Goal: Task Accomplishment & Management: Use online tool/utility

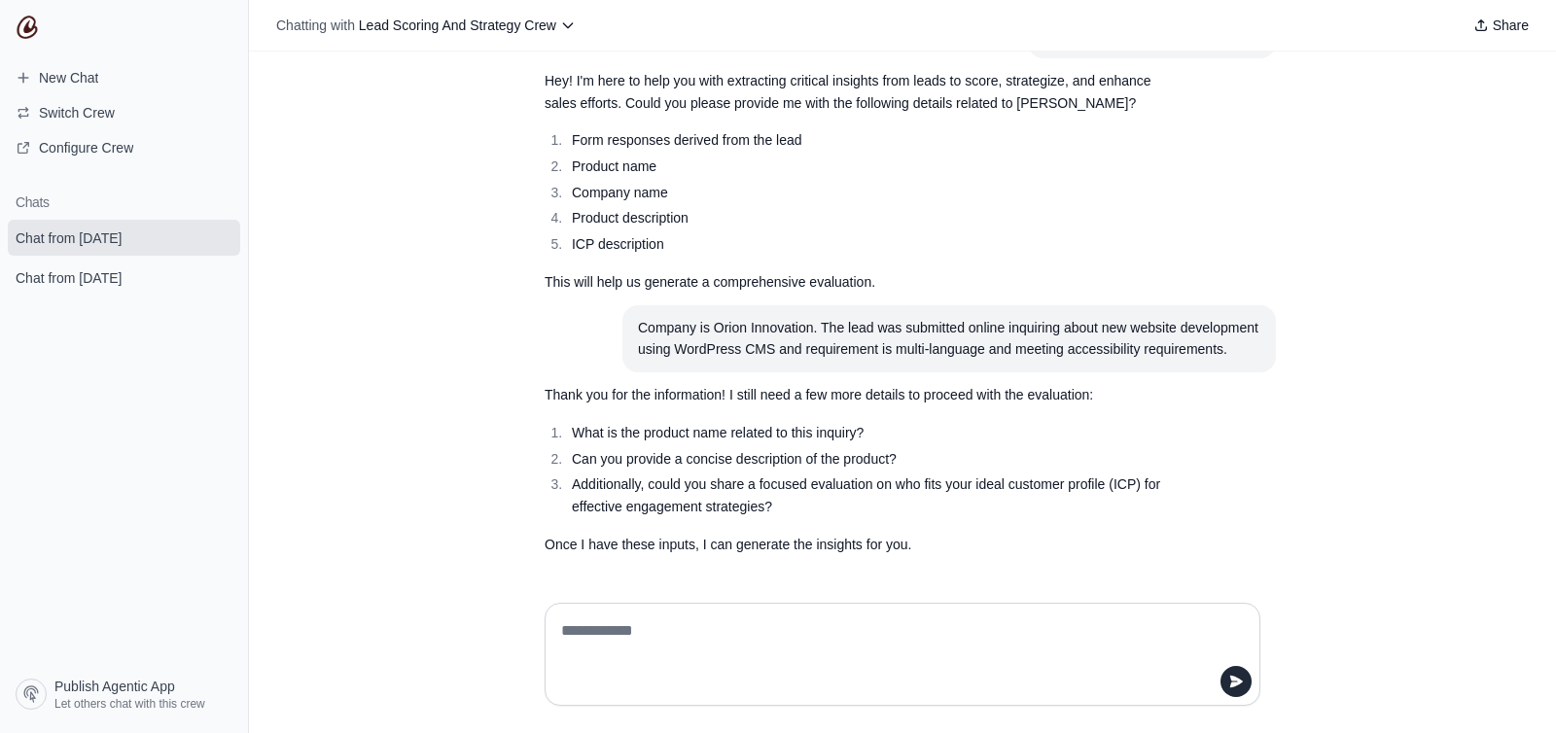
scroll to position [102, 0]
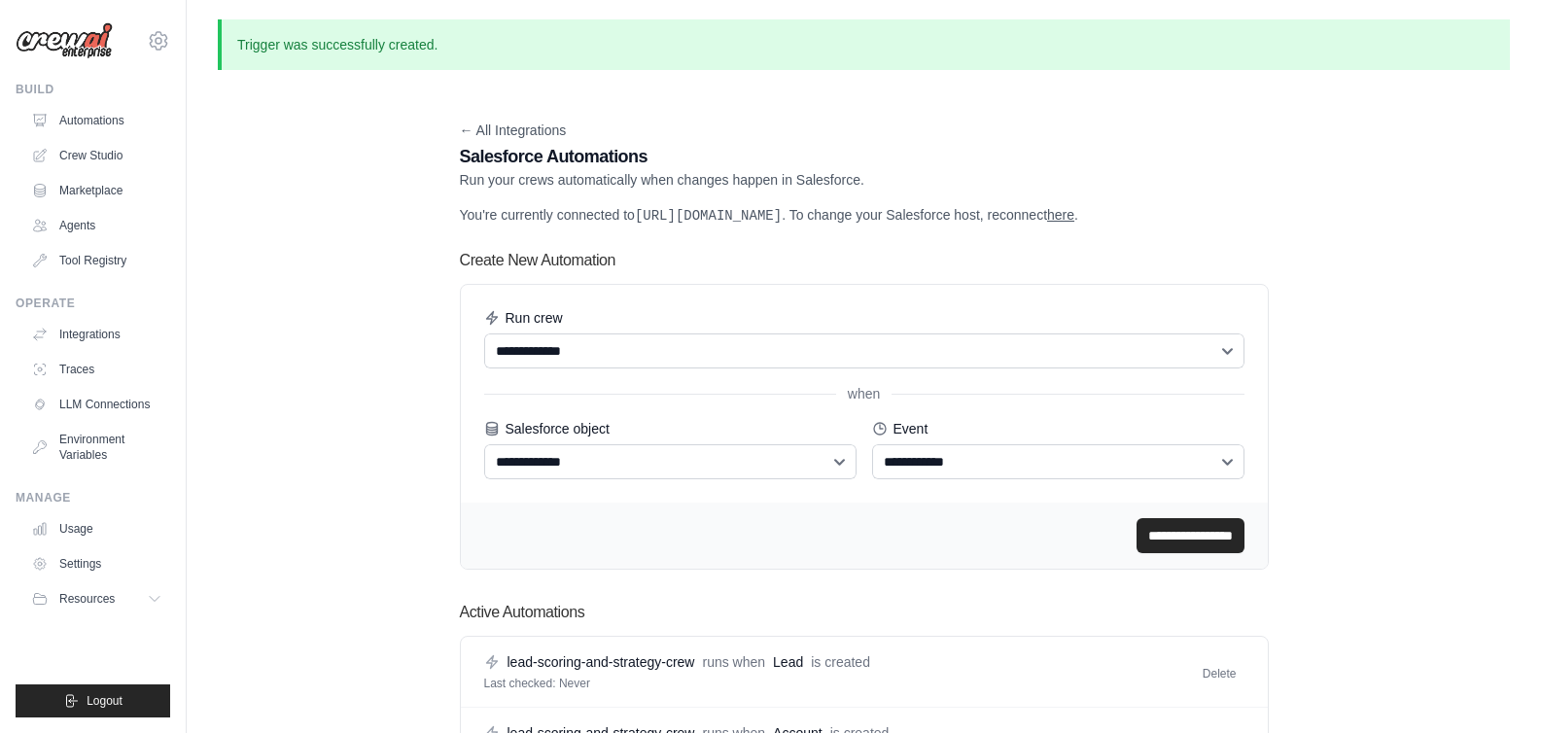
scroll to position [111, 0]
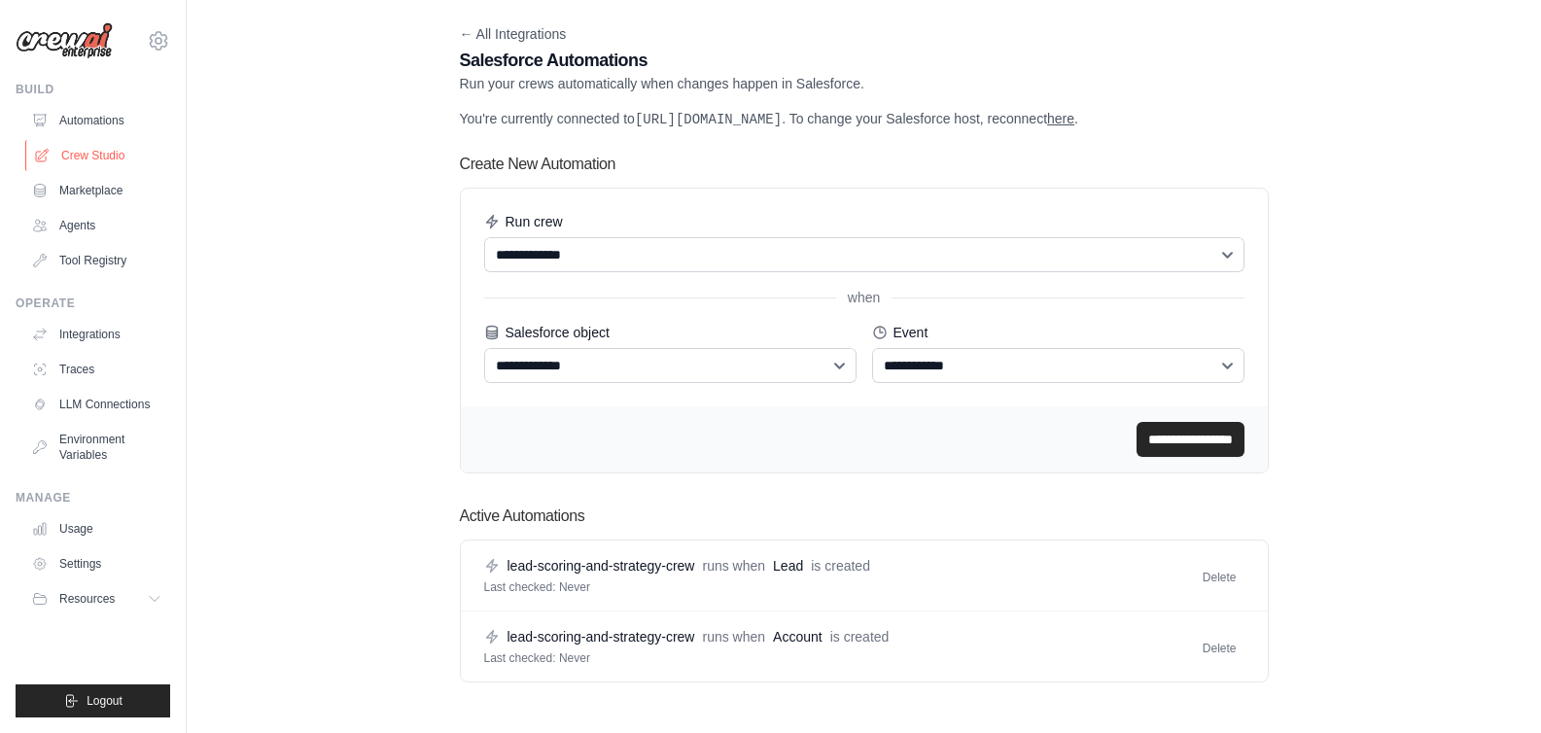
click at [105, 158] on link "Crew Studio" at bounding box center [98, 155] width 147 height 31
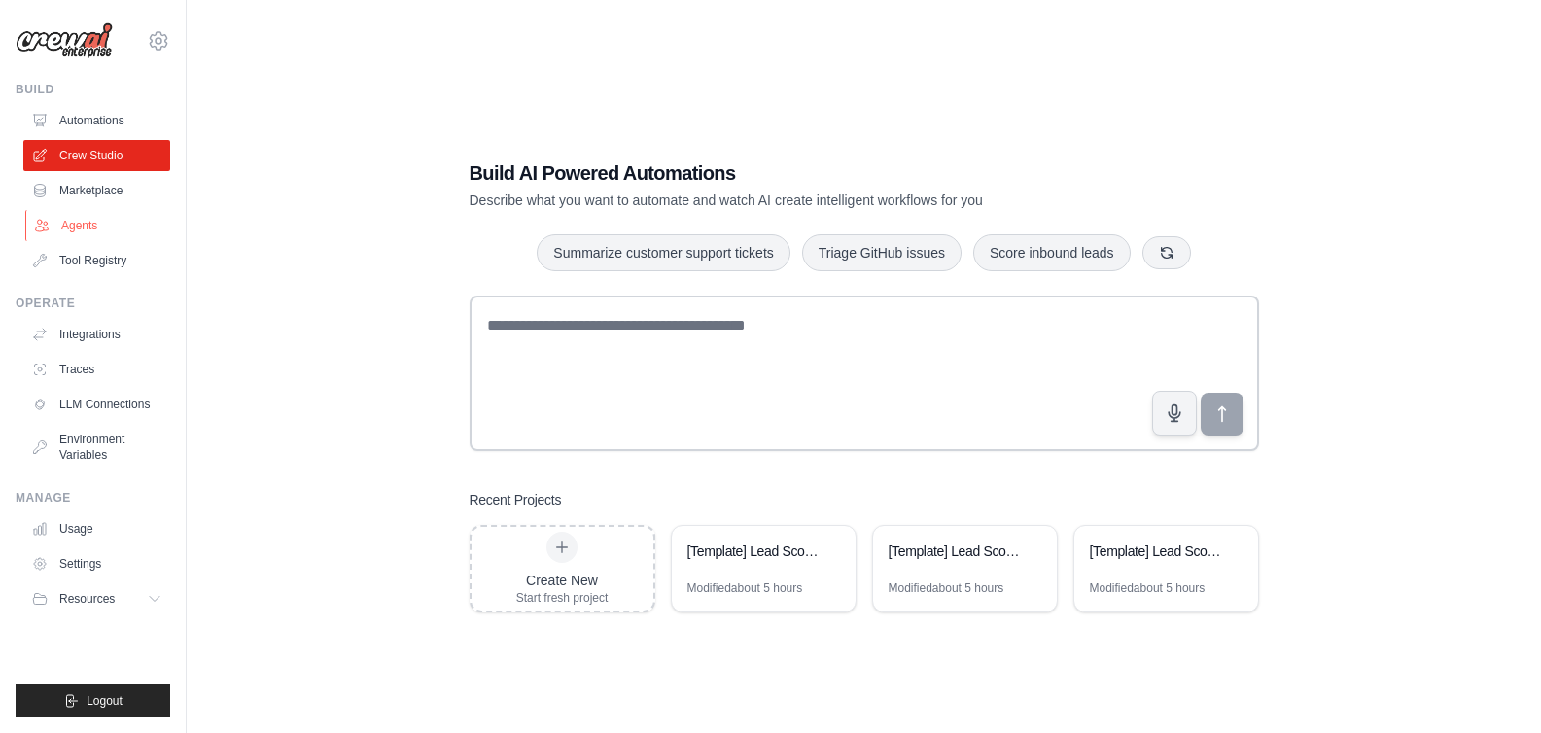
click at [88, 222] on link "Agents" at bounding box center [98, 225] width 147 height 31
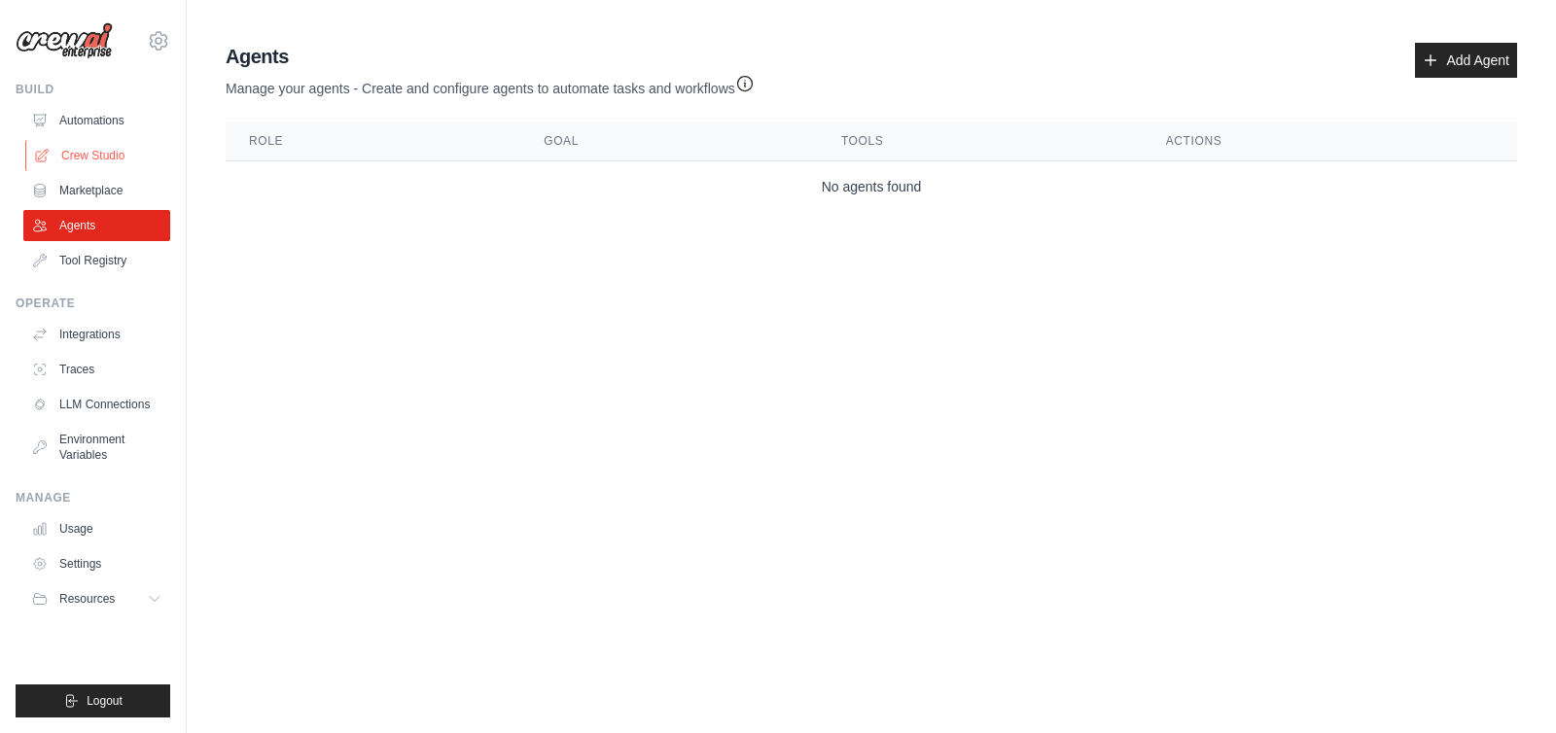
click at [102, 155] on link "Crew Studio" at bounding box center [98, 155] width 147 height 31
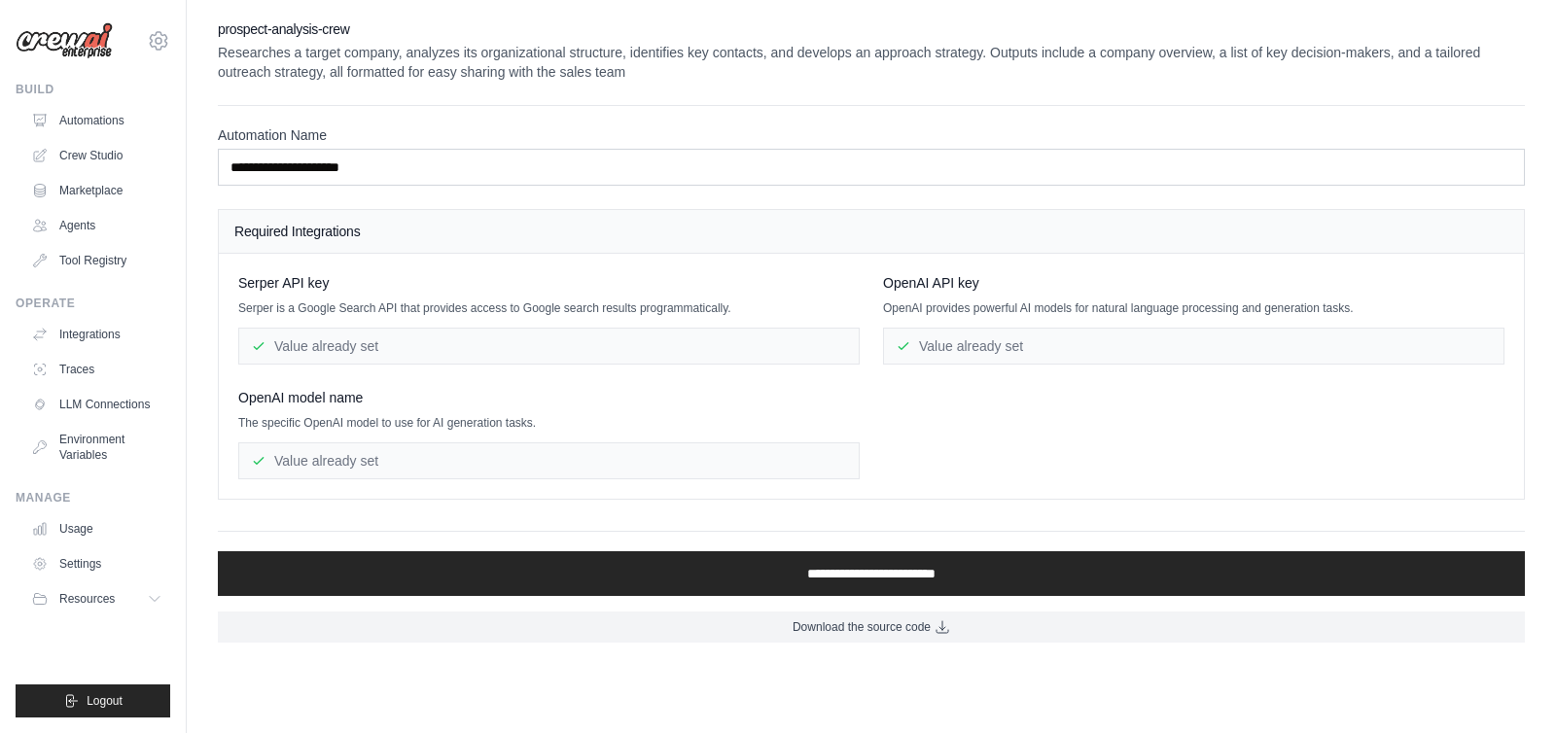
click at [520, 348] on div "Value already set" at bounding box center [548, 346] width 621 height 37
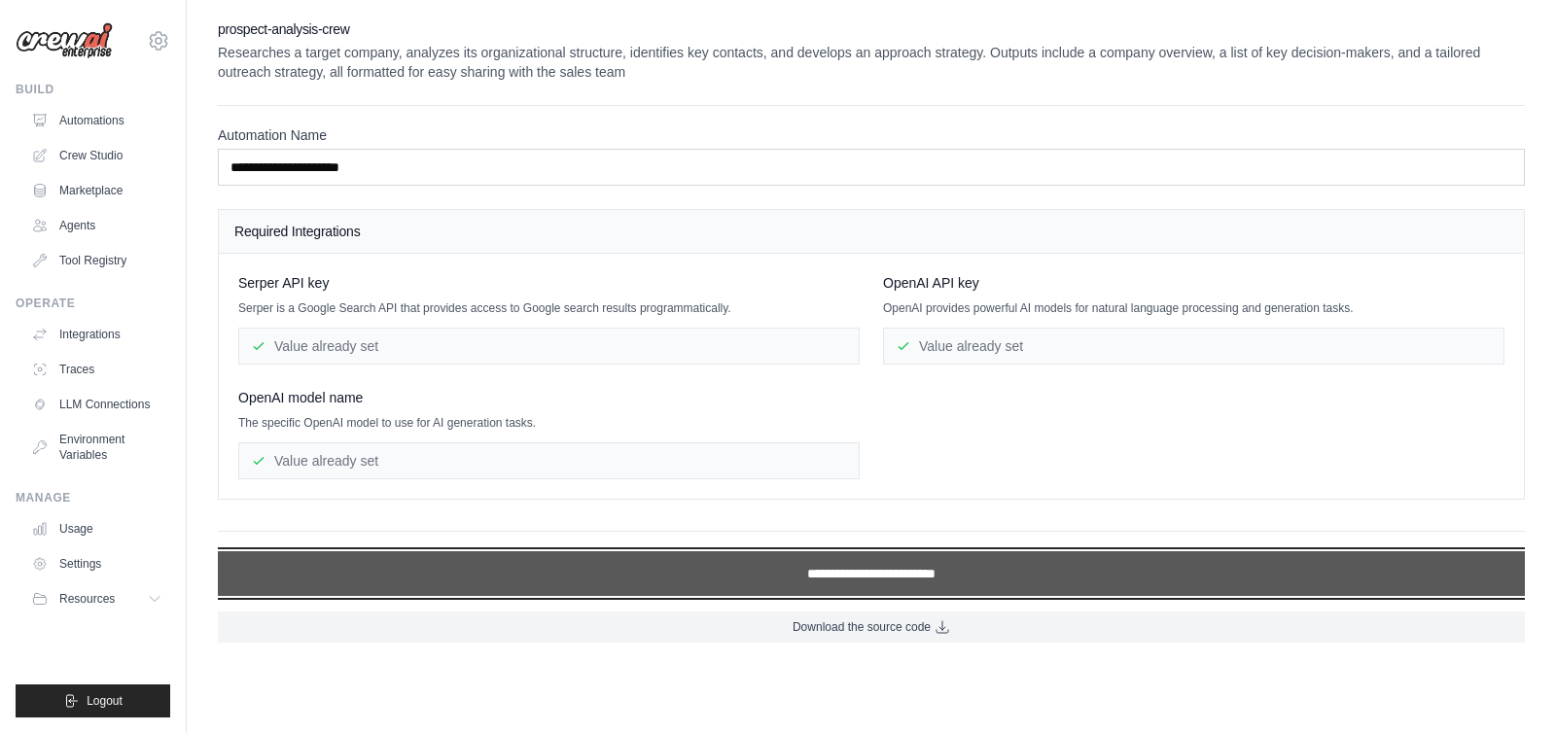
click at [817, 575] on input "**********" at bounding box center [871, 573] width 1307 height 45
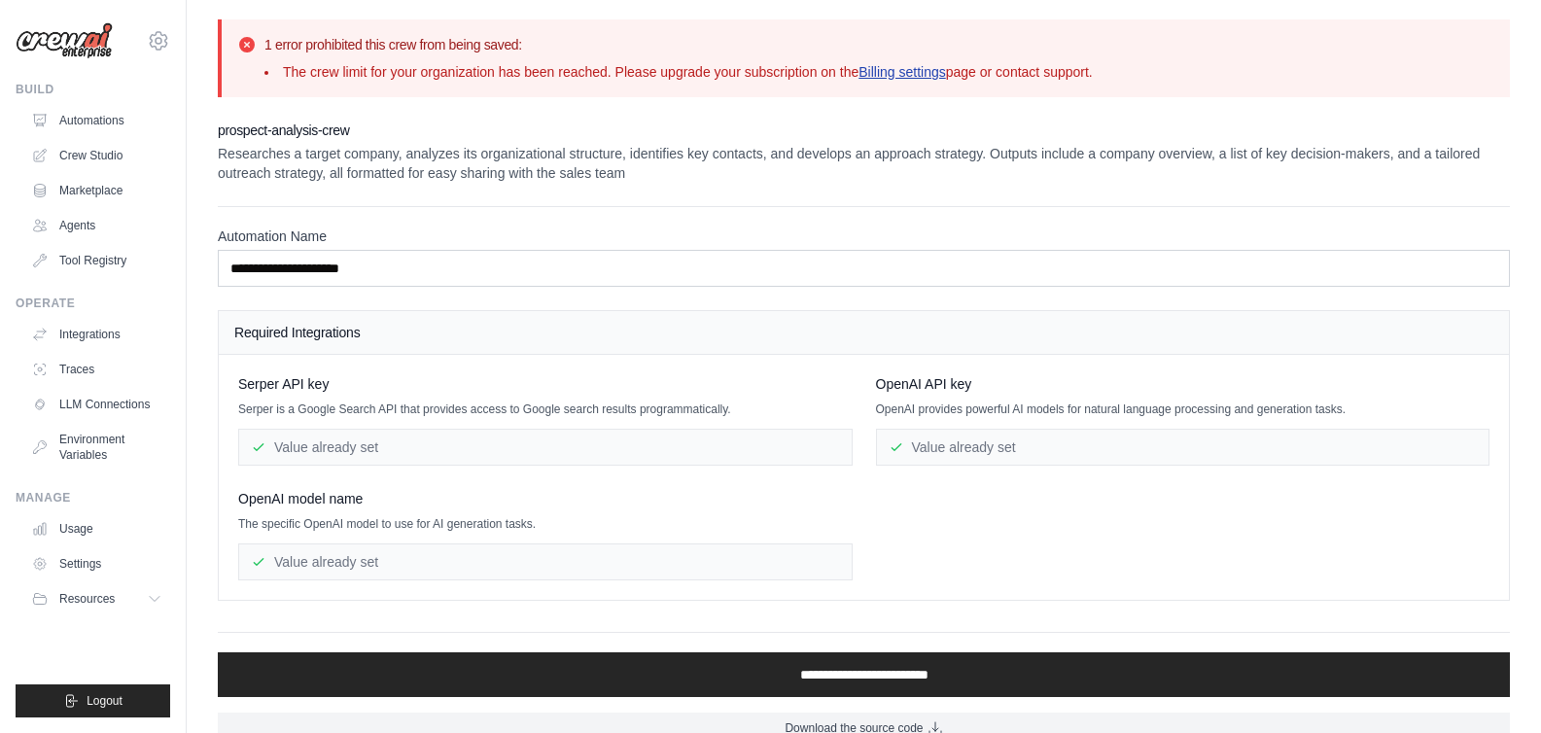
click at [914, 74] on link "Billing settings" at bounding box center [903, 72] width 88 height 16
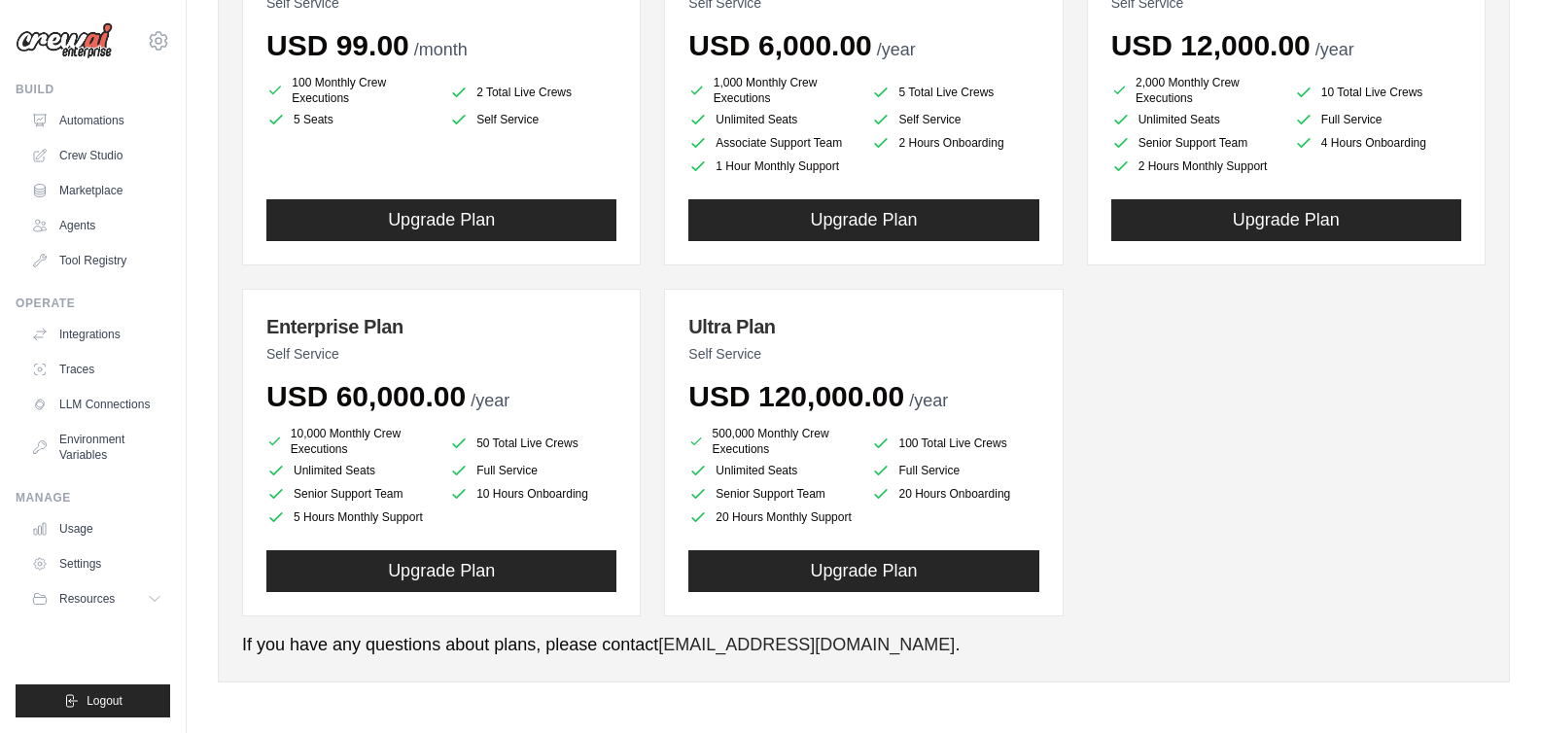
scroll to position [339, 0]
